Goal: Transaction & Acquisition: Purchase product/service

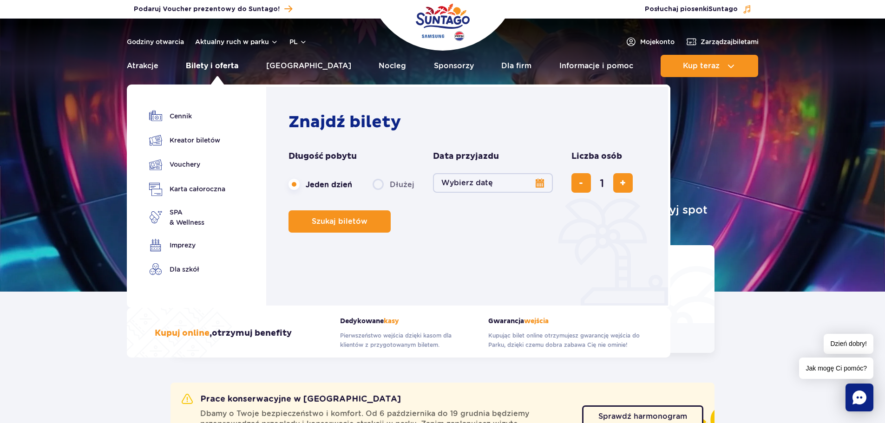
click at [208, 62] on link "Bilety i oferta" at bounding box center [212, 66] width 53 height 22
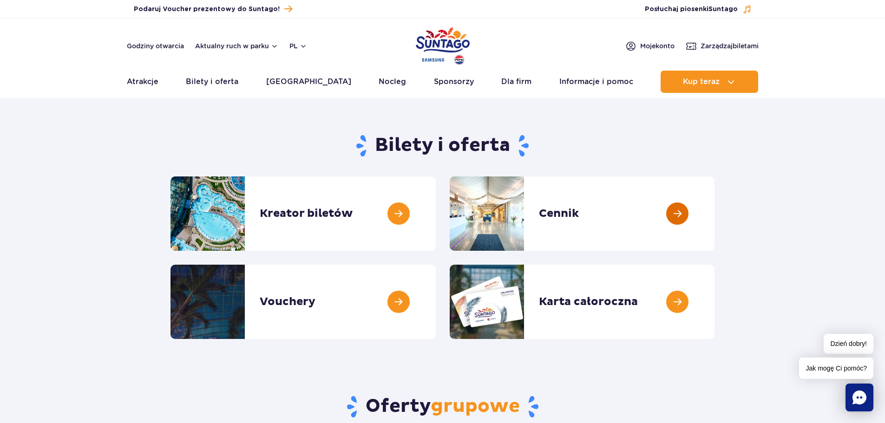
click at [715, 211] on link at bounding box center [715, 214] width 0 height 74
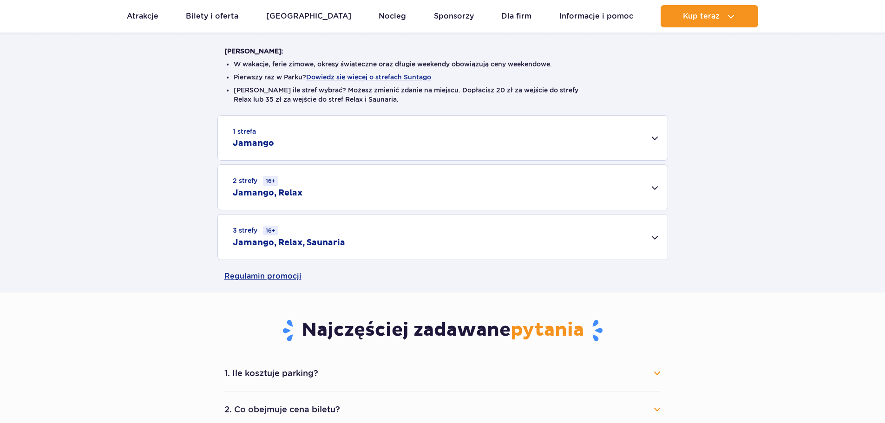
scroll to position [232, 0]
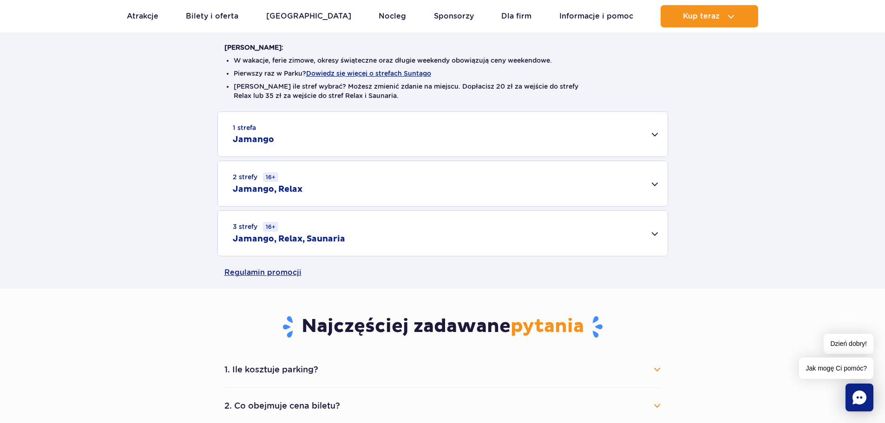
click at [654, 241] on div "3 strefy 16+ Jamango, Relax, Saunaria" at bounding box center [443, 233] width 450 height 45
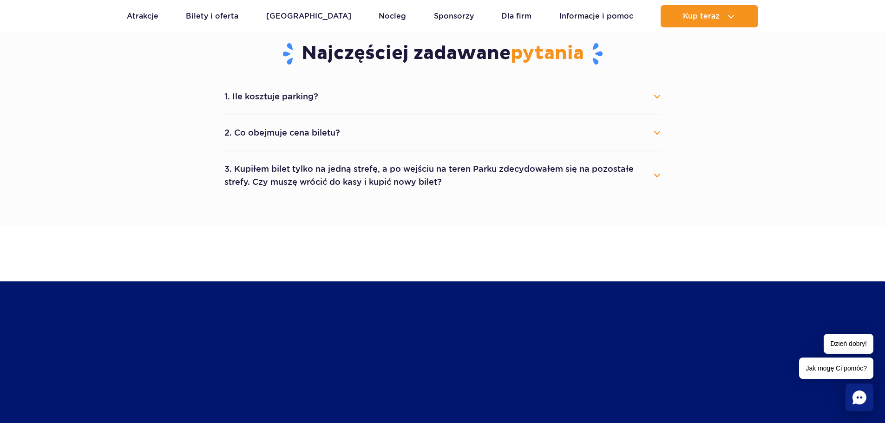
scroll to position [651, 0]
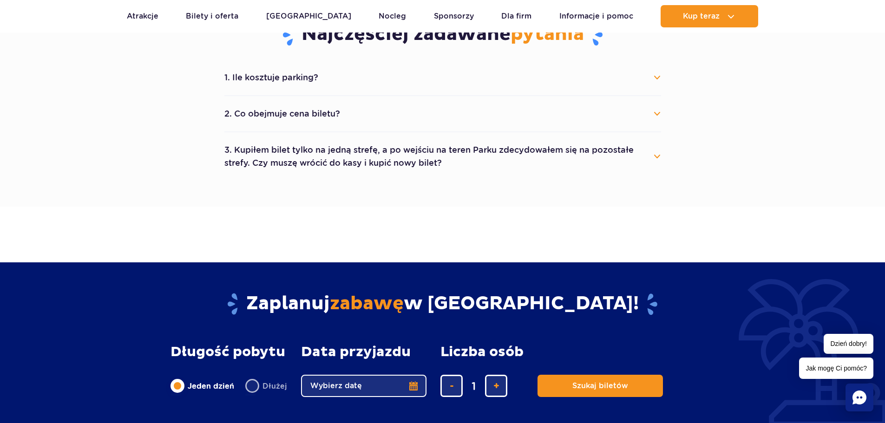
click at [332, 167] on button "3. Kupiłem bilet tylko na jedną strefę, a po wejściu na teren Parku zdecydowałe…" at bounding box center [442, 156] width 437 height 33
